Goal: Task Accomplishment & Management: Manage account settings

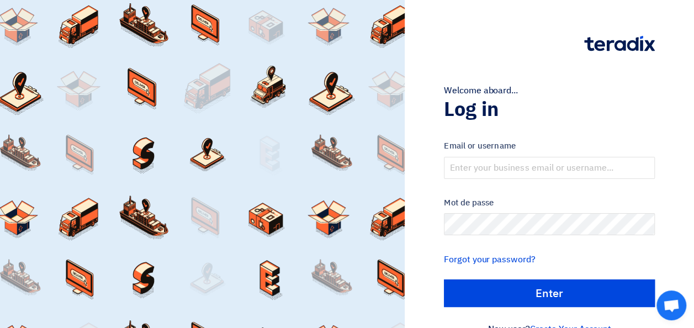
click at [464, 146] on label "Email or username" at bounding box center [549, 146] width 211 height 13
click at [465, 168] on input "text" at bounding box center [549, 168] width 211 height 22
type input "[EMAIL_ADDRESS][DOMAIN_NAME]"
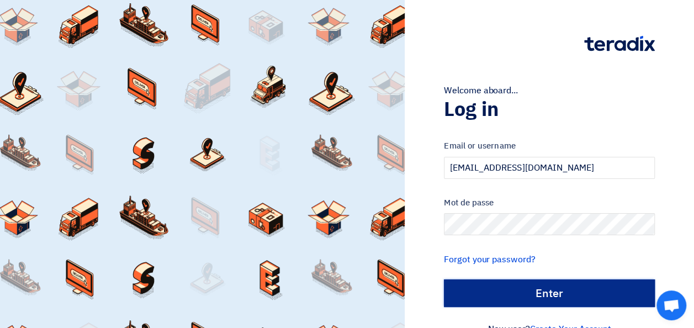
click at [497, 286] on input "الدخول" at bounding box center [549, 293] width 211 height 28
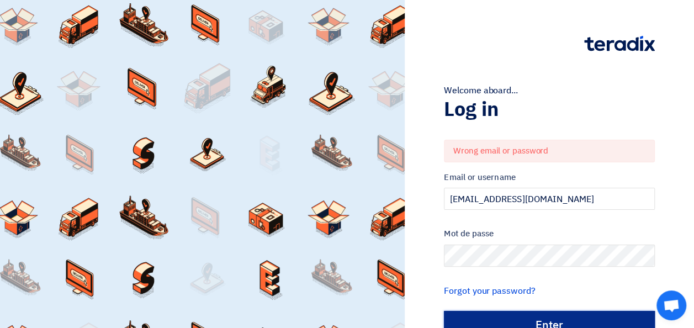
click at [497, 315] on input "الدخول" at bounding box center [549, 325] width 211 height 28
